Goal: Task Accomplishment & Management: Manage account settings

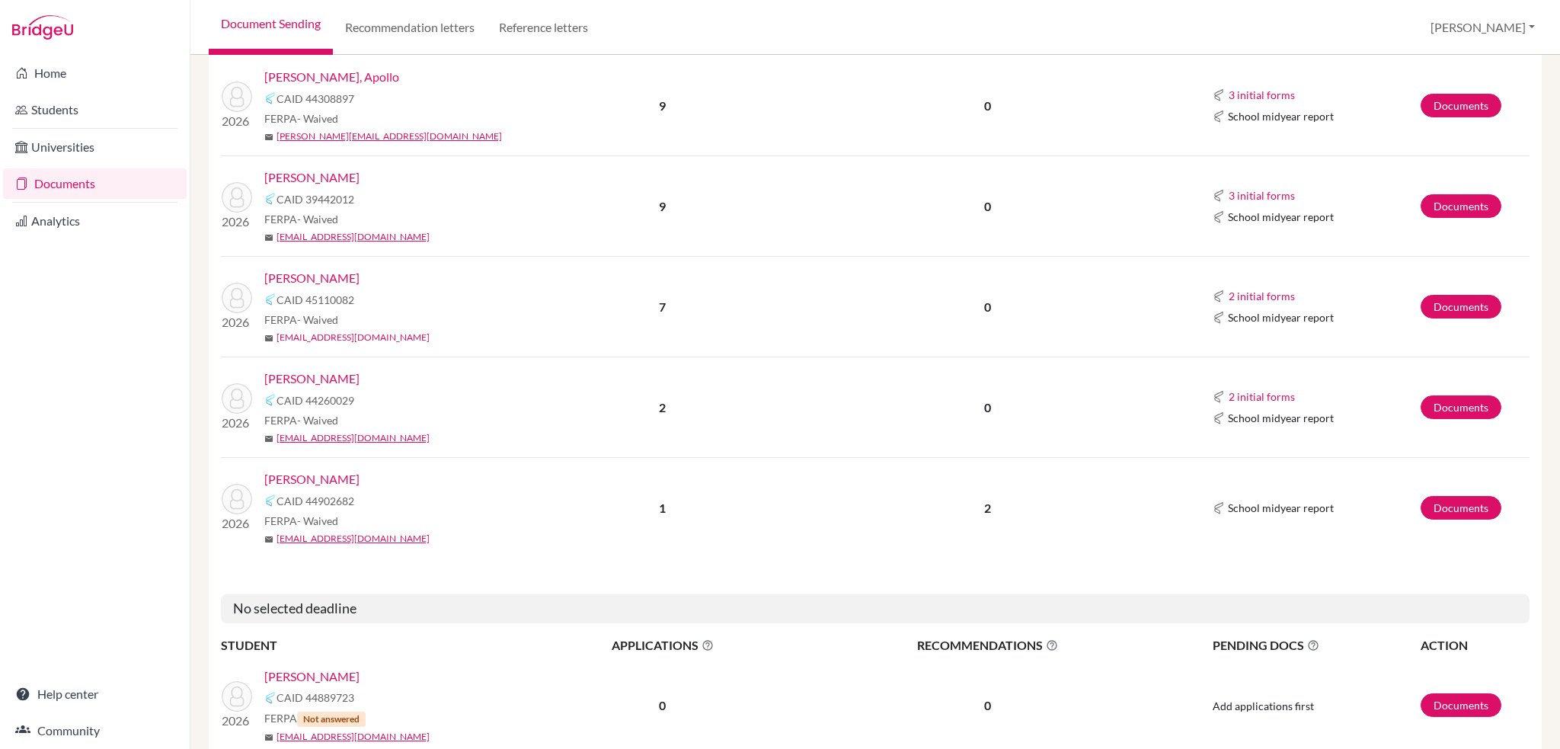
scroll to position [609, 0]
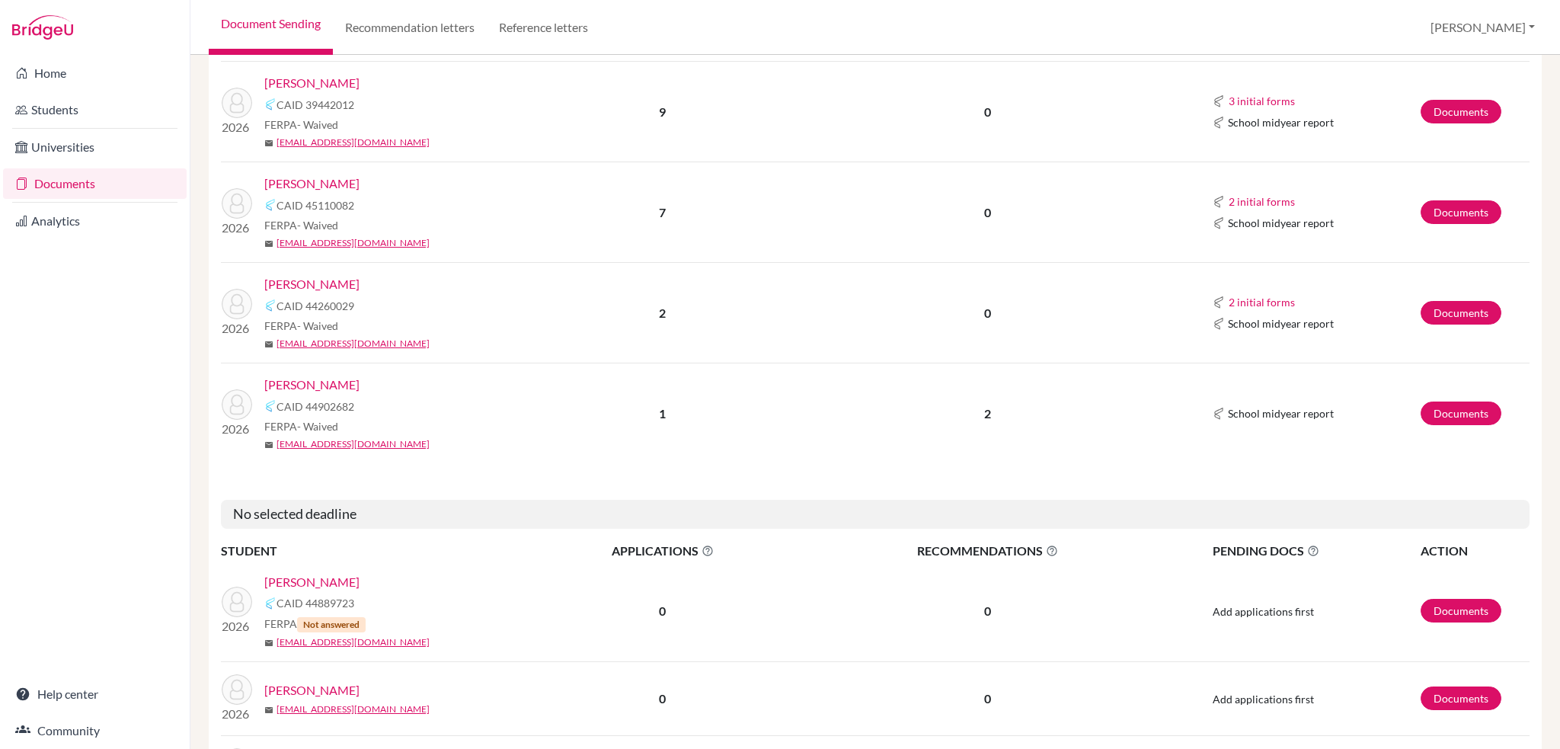
click at [308, 184] on link "[PERSON_NAME]" at bounding box center [311, 183] width 95 height 18
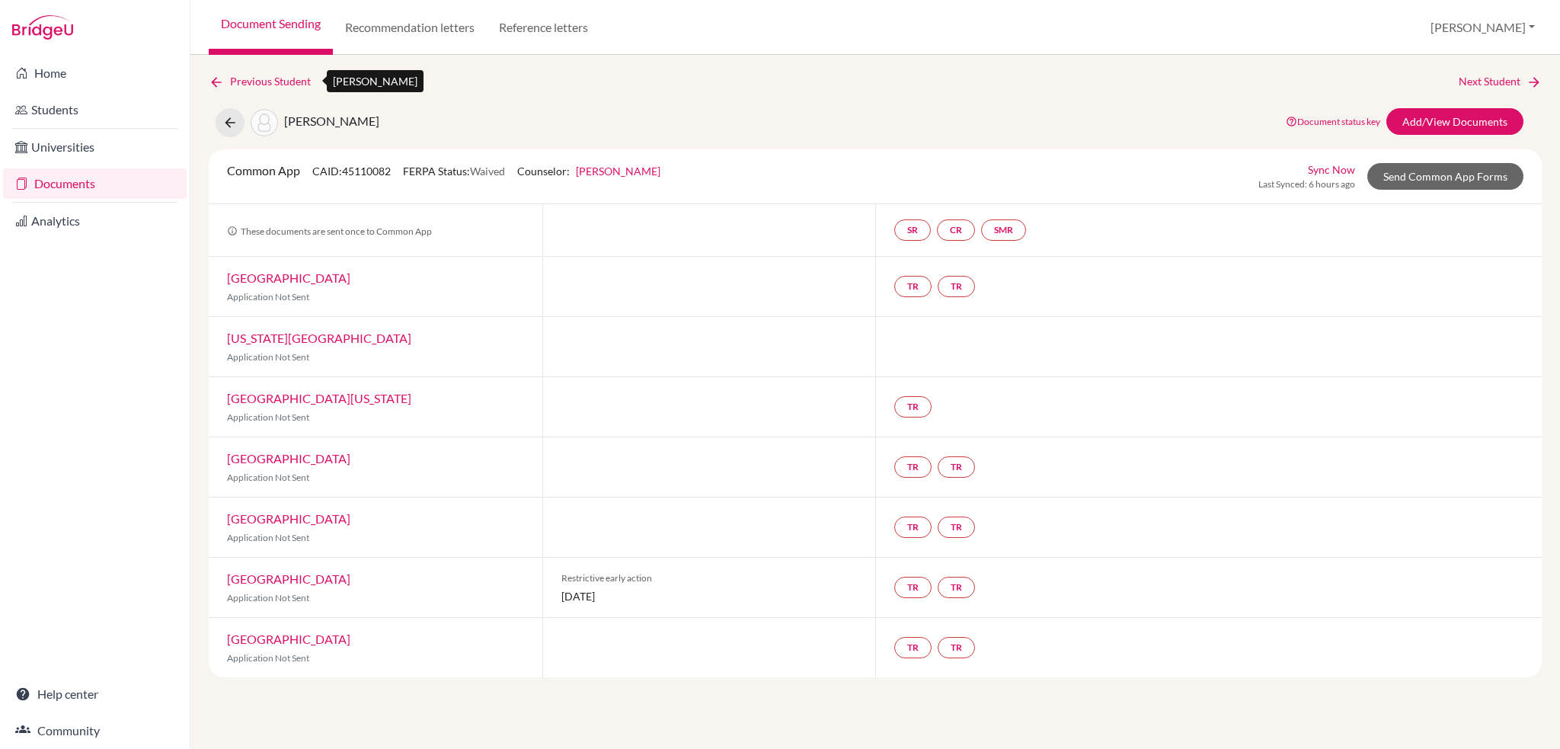
click at [262, 80] on link "Previous Student" at bounding box center [266, 81] width 114 height 17
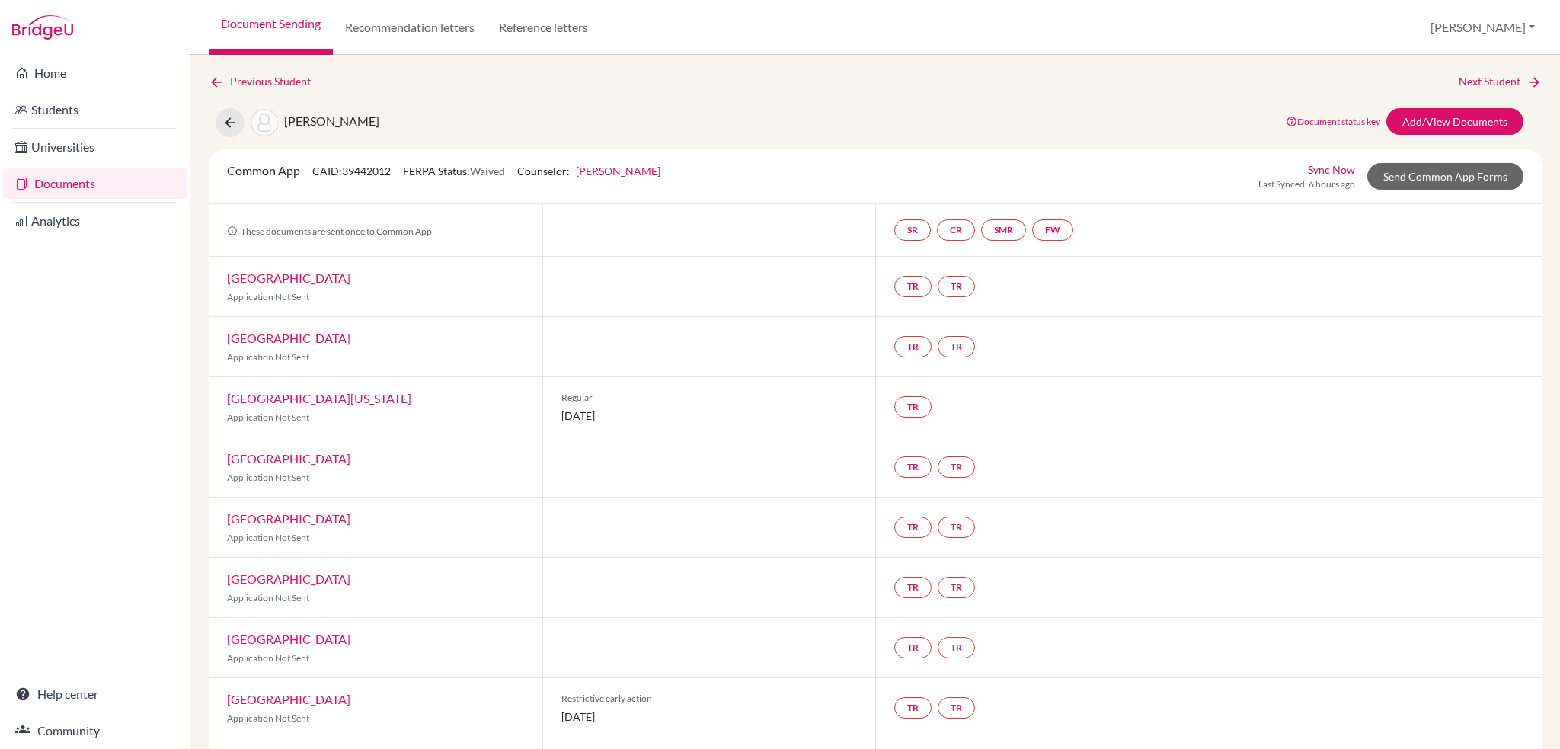
click at [273, 21] on link "Document Sending" at bounding box center [271, 27] width 124 height 55
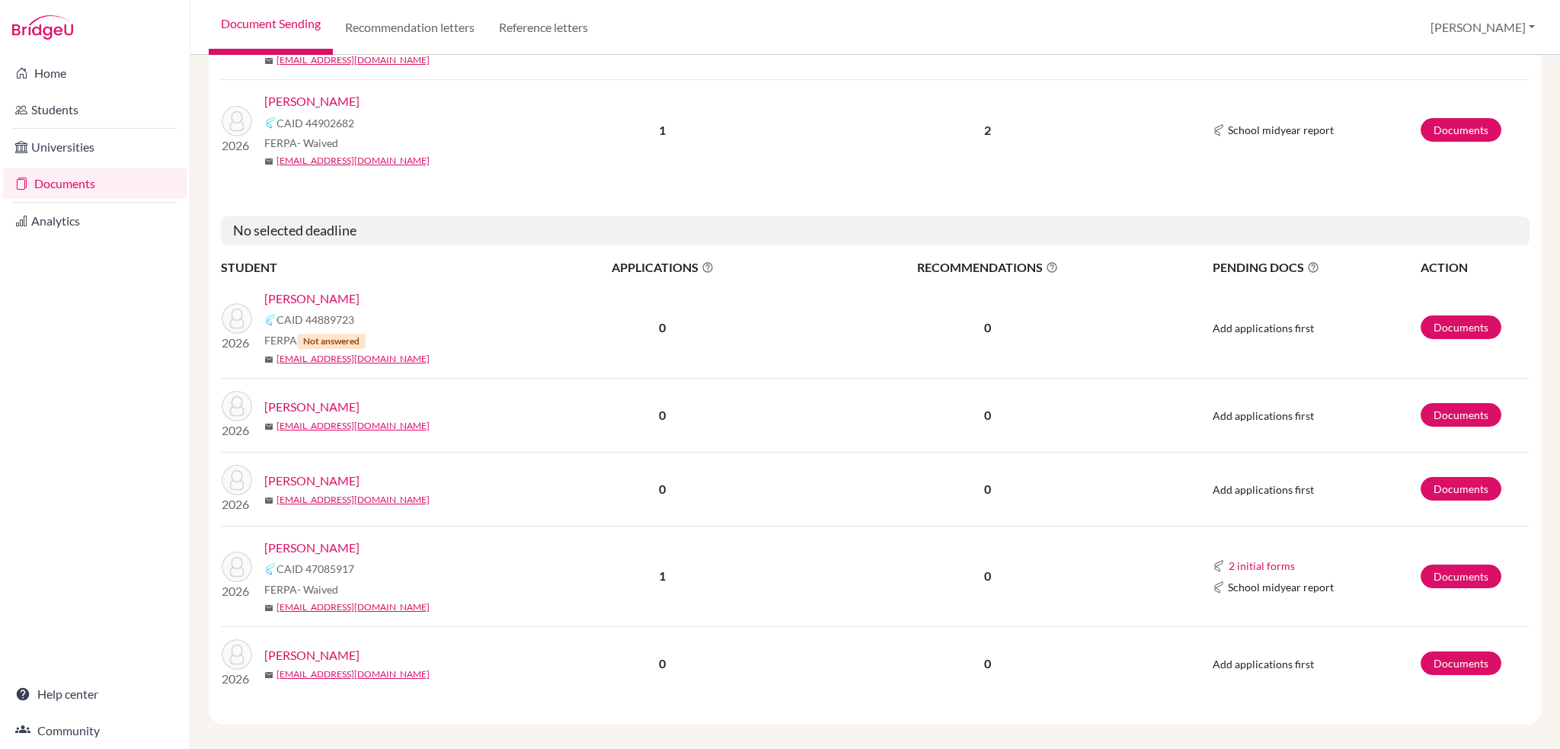
scroll to position [902, 0]
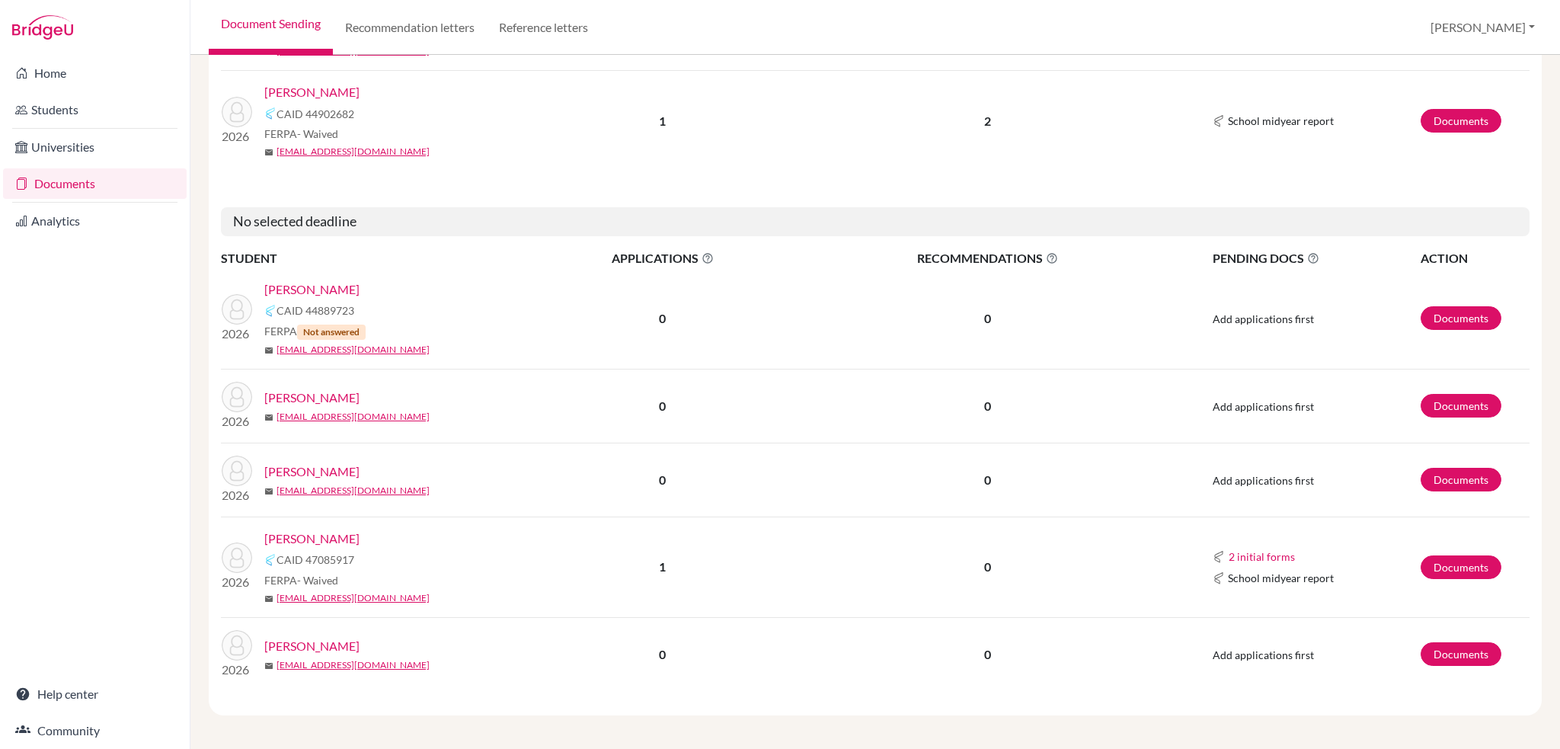
click at [334, 535] on link "Stephanakis, Ian" at bounding box center [311, 538] width 95 height 18
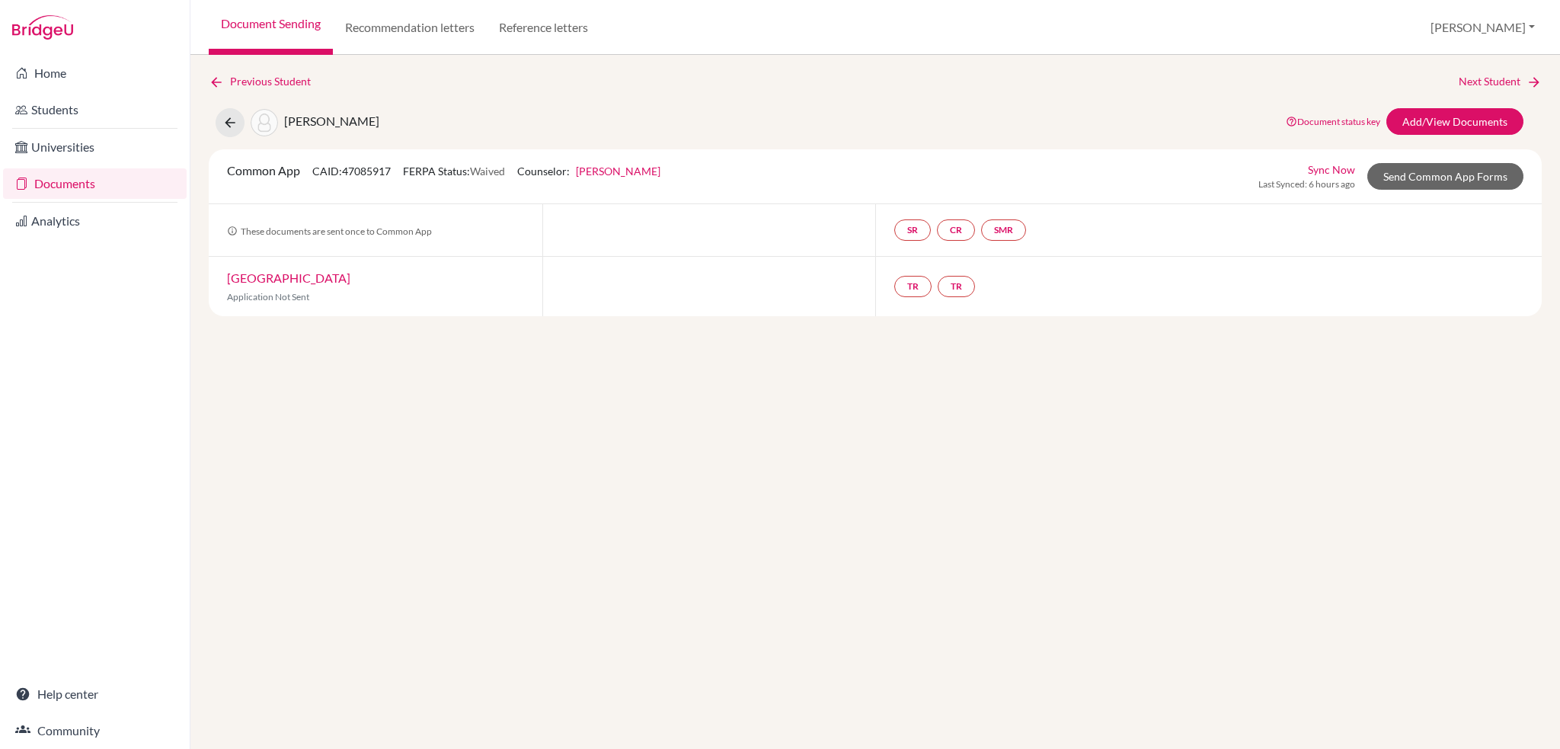
drag, startPoint x: 289, startPoint y: 286, endPoint x: 411, endPoint y: 279, distance: 122.1
click at [411, 279] on div "Harvard University Application Not Sent" at bounding box center [376, 286] width 334 height 59
click at [585, 286] on div at bounding box center [709, 286] width 334 height 59
drag, startPoint x: 593, startPoint y: 283, endPoint x: 216, endPoint y: 280, distance: 376.3
click at [216, 280] on div "Harvard University Application Not Sent TR TR" at bounding box center [875, 286] width 1333 height 59
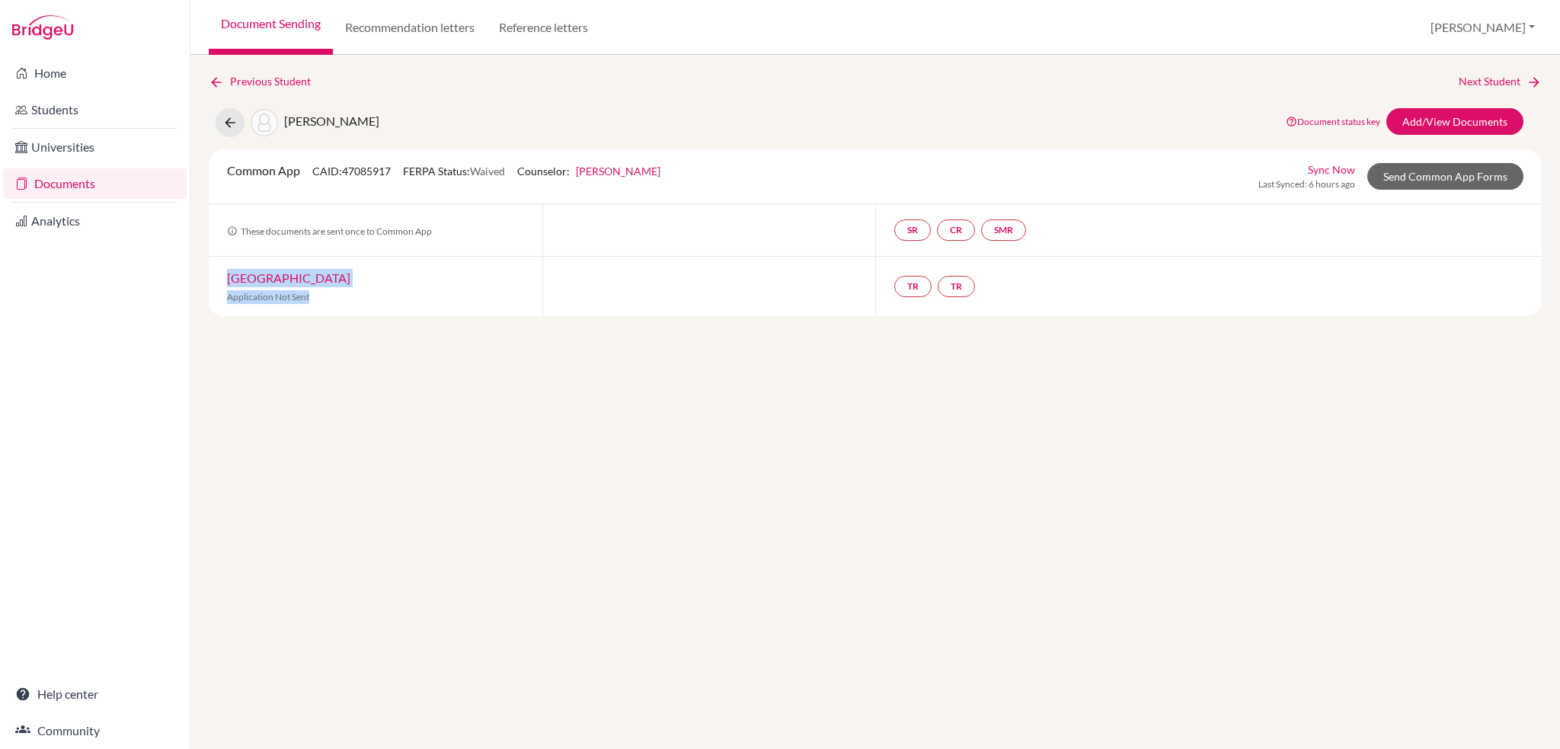
click at [321, 285] on div "Harvard University Application Not Sent" at bounding box center [376, 286] width 334 height 59
click at [328, 296] on p "Application Not Sent" at bounding box center [375, 297] width 297 height 14
click at [315, 298] on p "Application Not Sent" at bounding box center [375, 297] width 297 height 14
drag, startPoint x: 315, startPoint y: 298, endPoint x: 254, endPoint y: 274, distance: 64.6
click at [254, 274] on div "Harvard University Application Not Sent" at bounding box center [376, 286] width 334 height 59
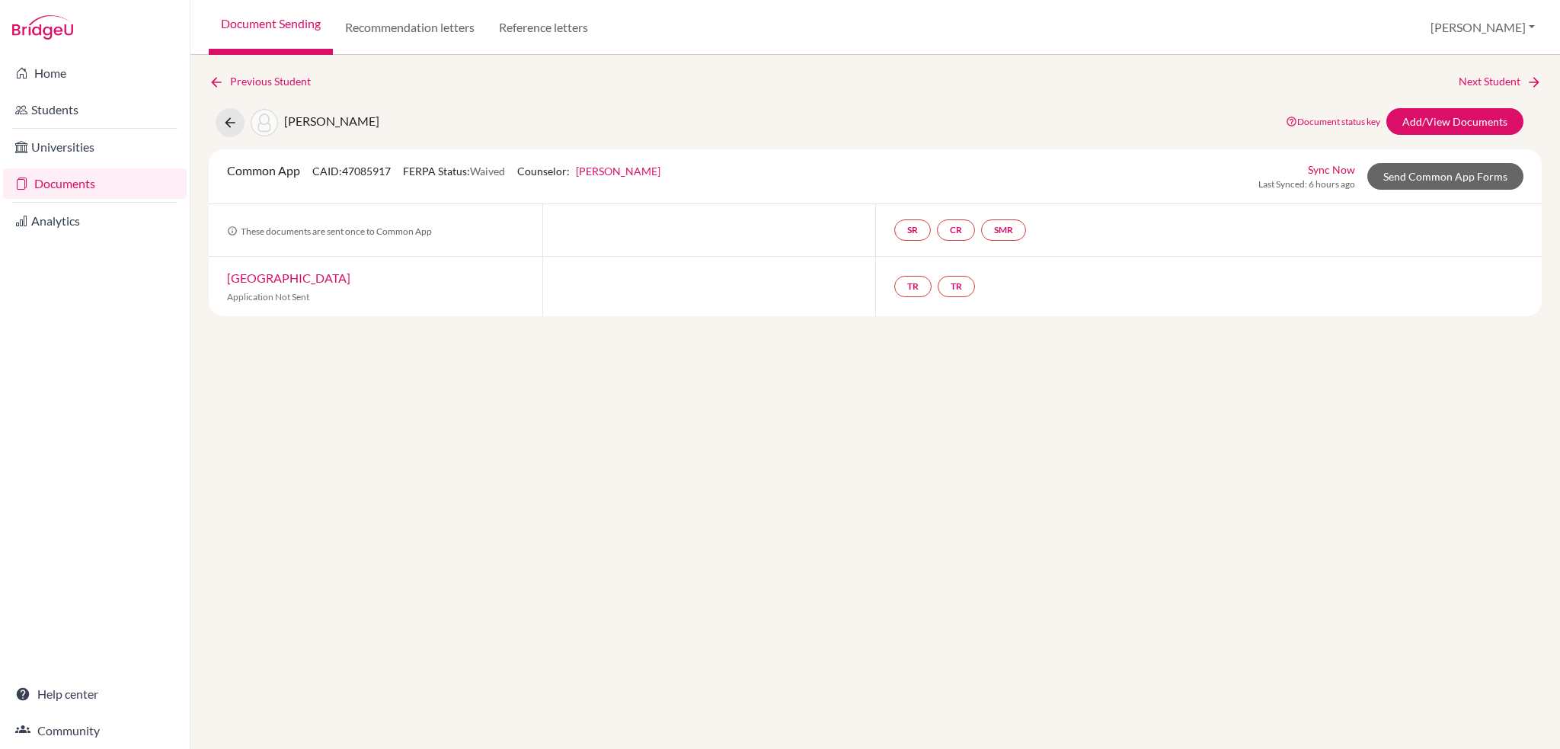
click at [637, 270] on div at bounding box center [709, 286] width 334 height 59
click at [630, 283] on div at bounding box center [709, 286] width 334 height 59
click at [629, 287] on div at bounding box center [709, 286] width 334 height 59
click at [628, 287] on div at bounding box center [709, 286] width 334 height 59
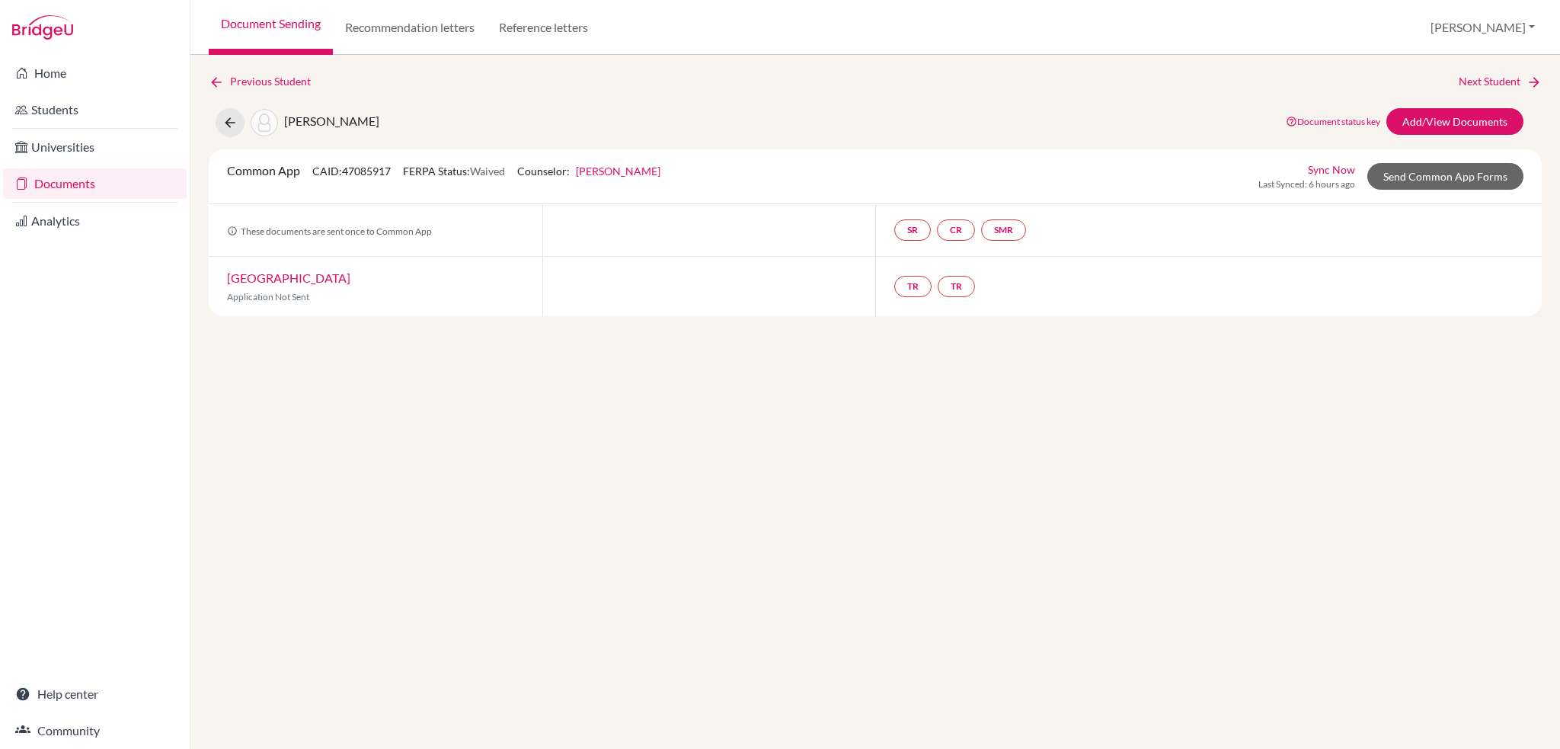
click at [253, 16] on link "Document Sending" at bounding box center [271, 27] width 124 height 55
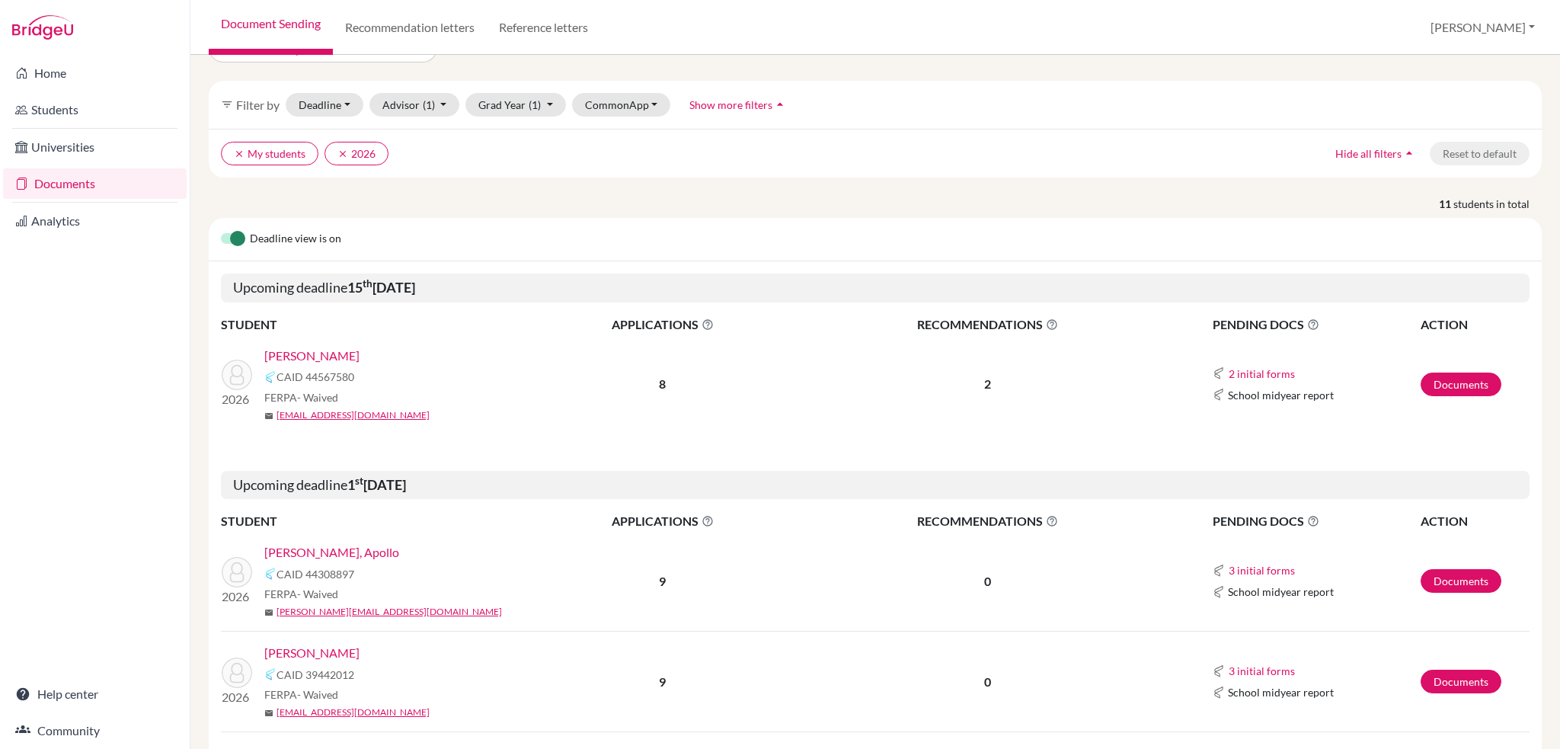
scroll to position [152, 0]
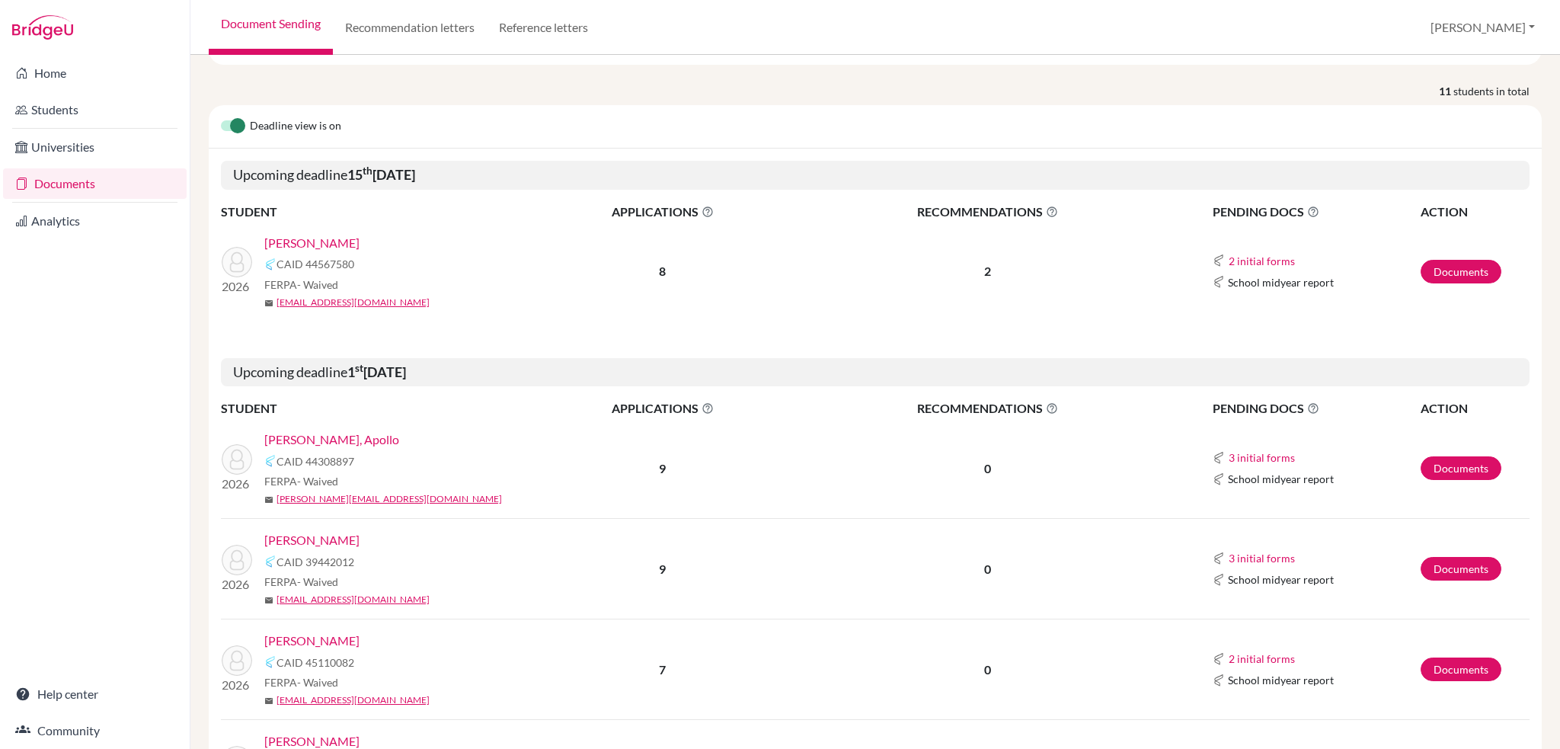
click at [360, 240] on link "[PERSON_NAME]" at bounding box center [311, 243] width 95 height 18
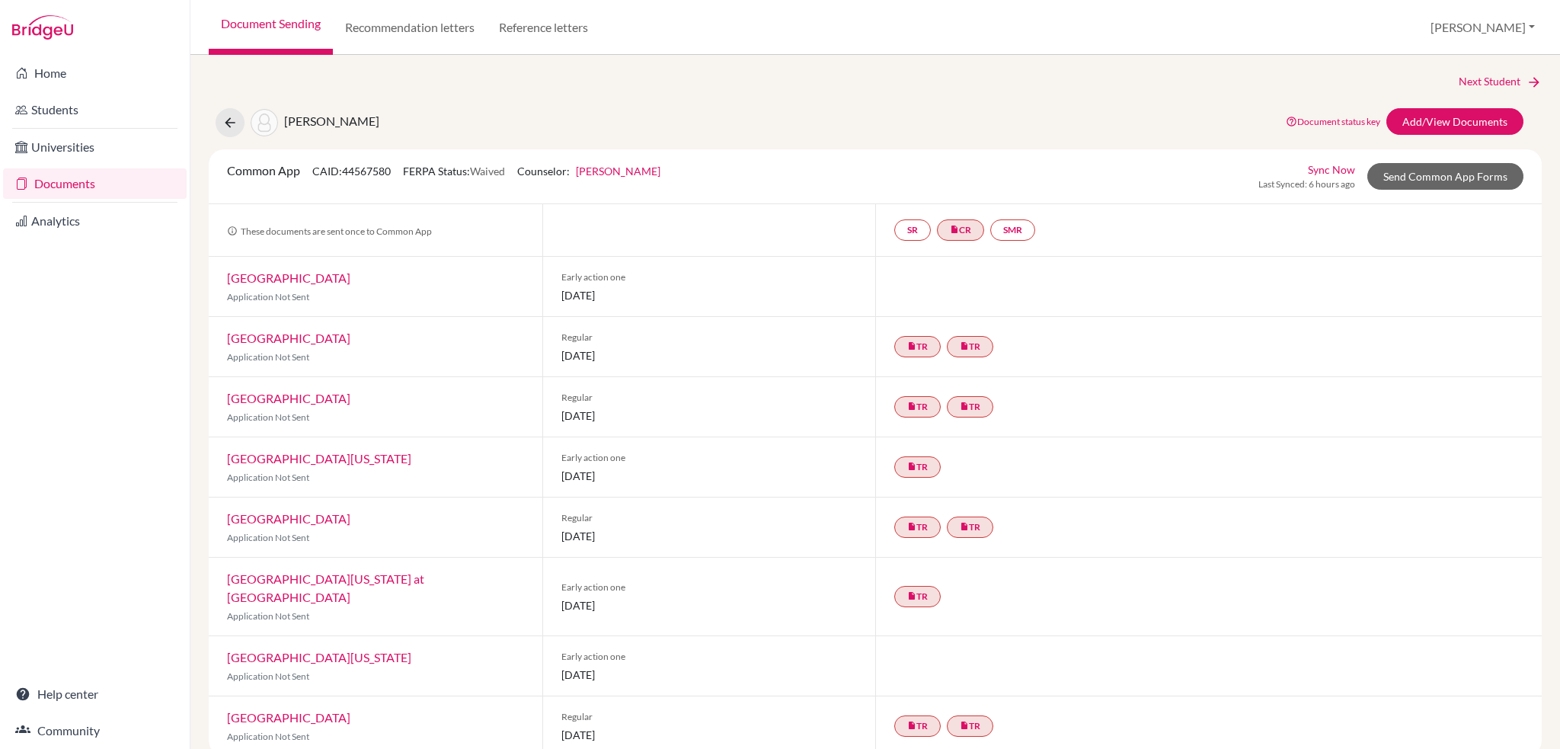
drag, startPoint x: 603, startPoint y: 295, endPoint x: 553, endPoint y: 296, distance: 50.3
click at [553, 296] on div "Early action one [DATE]" at bounding box center [709, 286] width 334 height 59
